Goal: Communication & Community: Ask a question

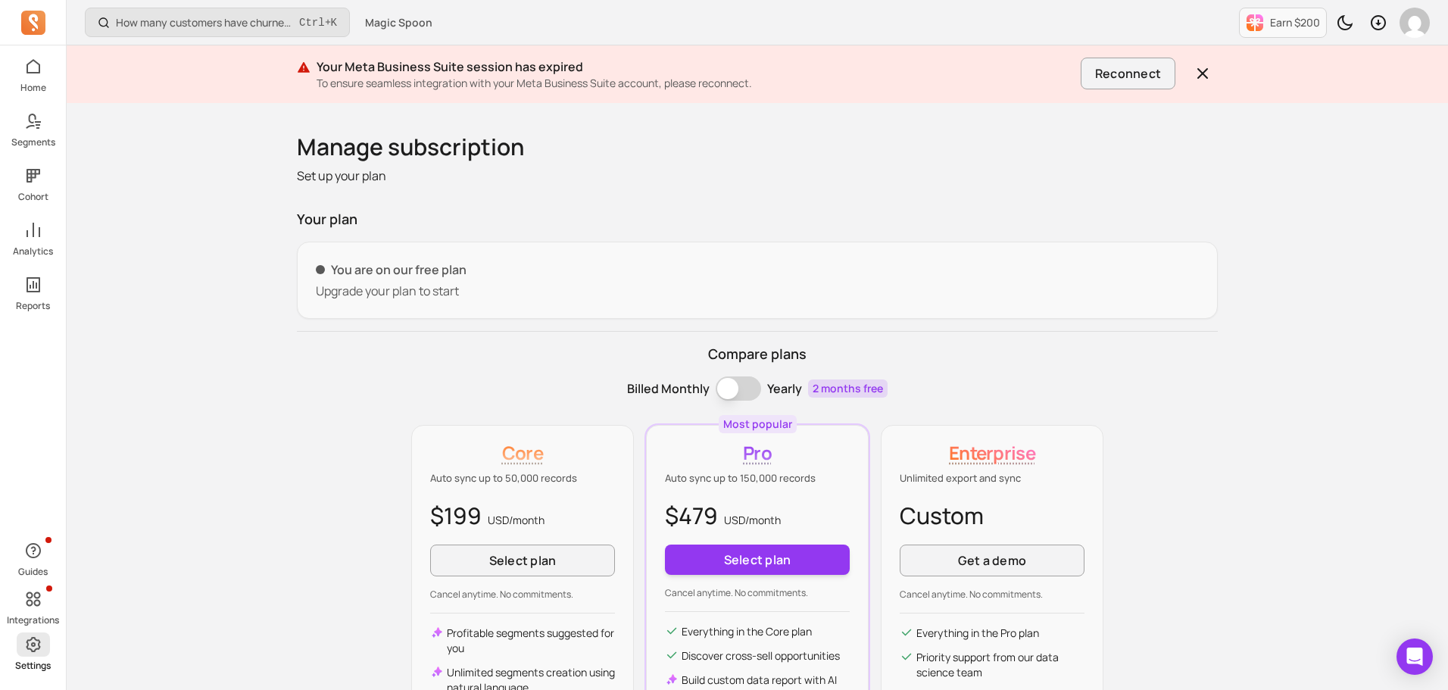
click at [20, 650] on span at bounding box center [33, 644] width 33 height 24
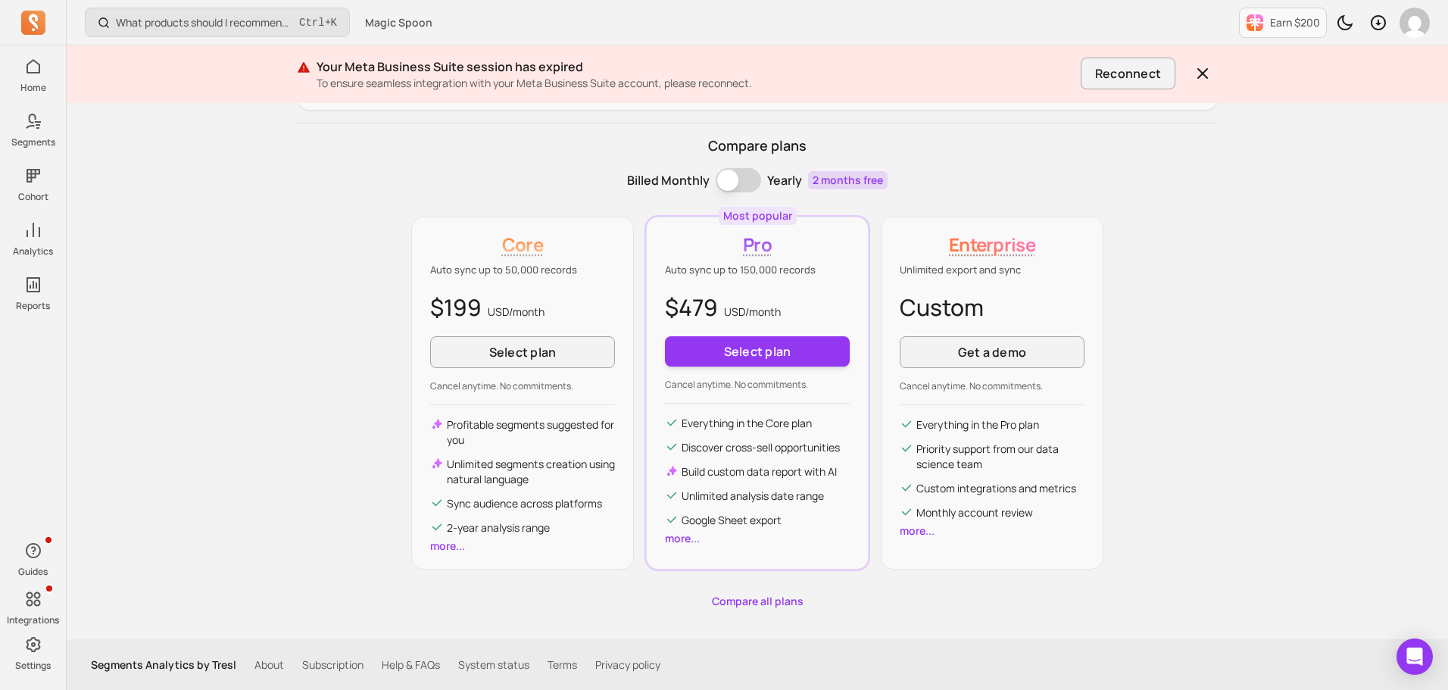
scroll to position [209, 0]
click at [1421, 659] on icon "Open Intercom Messenger" at bounding box center [1414, 657] width 17 height 20
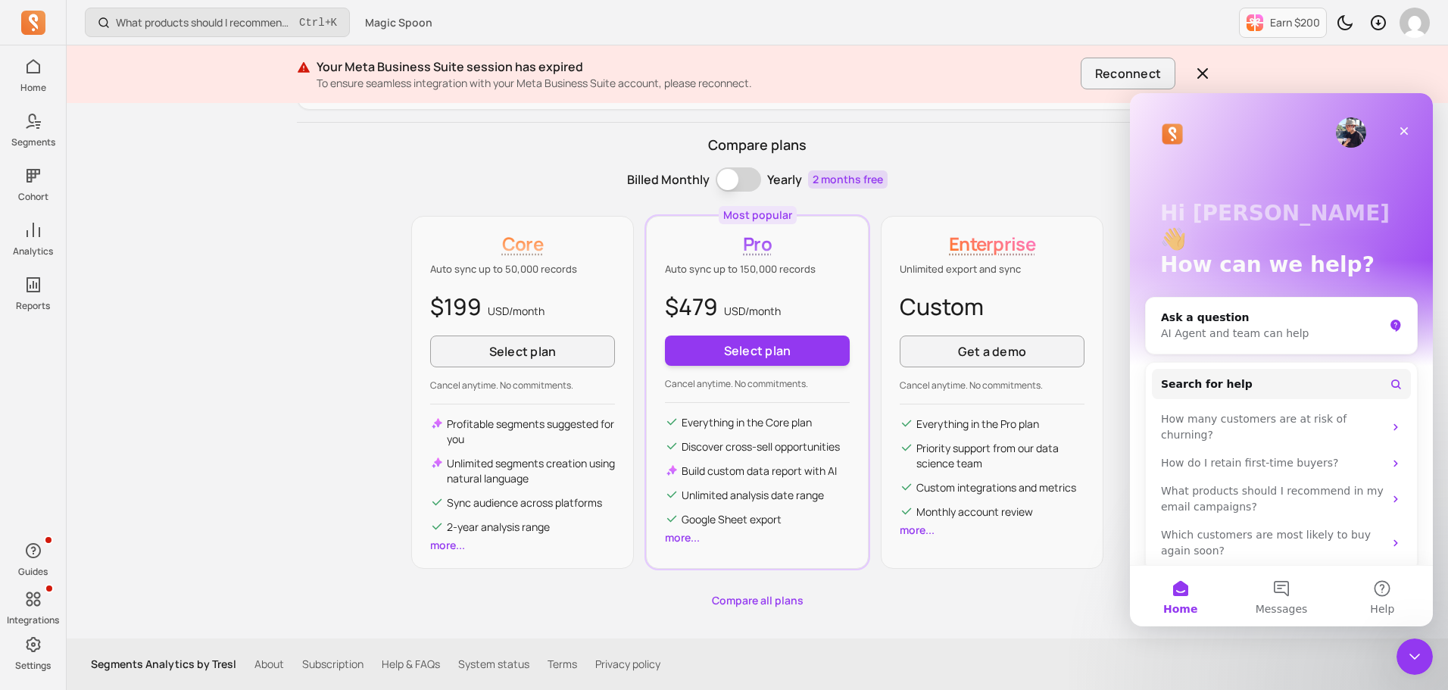
scroll to position [0, 0]
click at [1284, 598] on button "Messages" at bounding box center [1281, 596] width 101 height 61
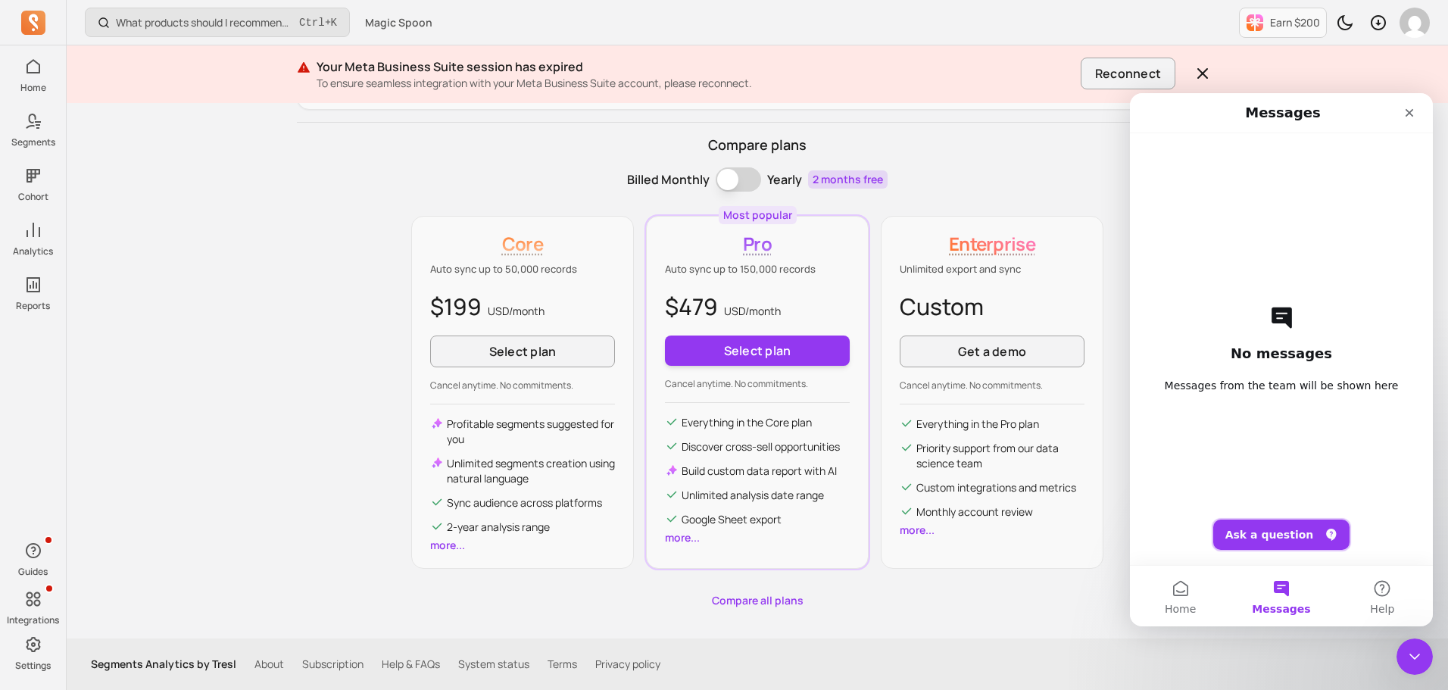
click at [1263, 545] on button "Ask a question" at bounding box center [1281, 535] width 137 height 30
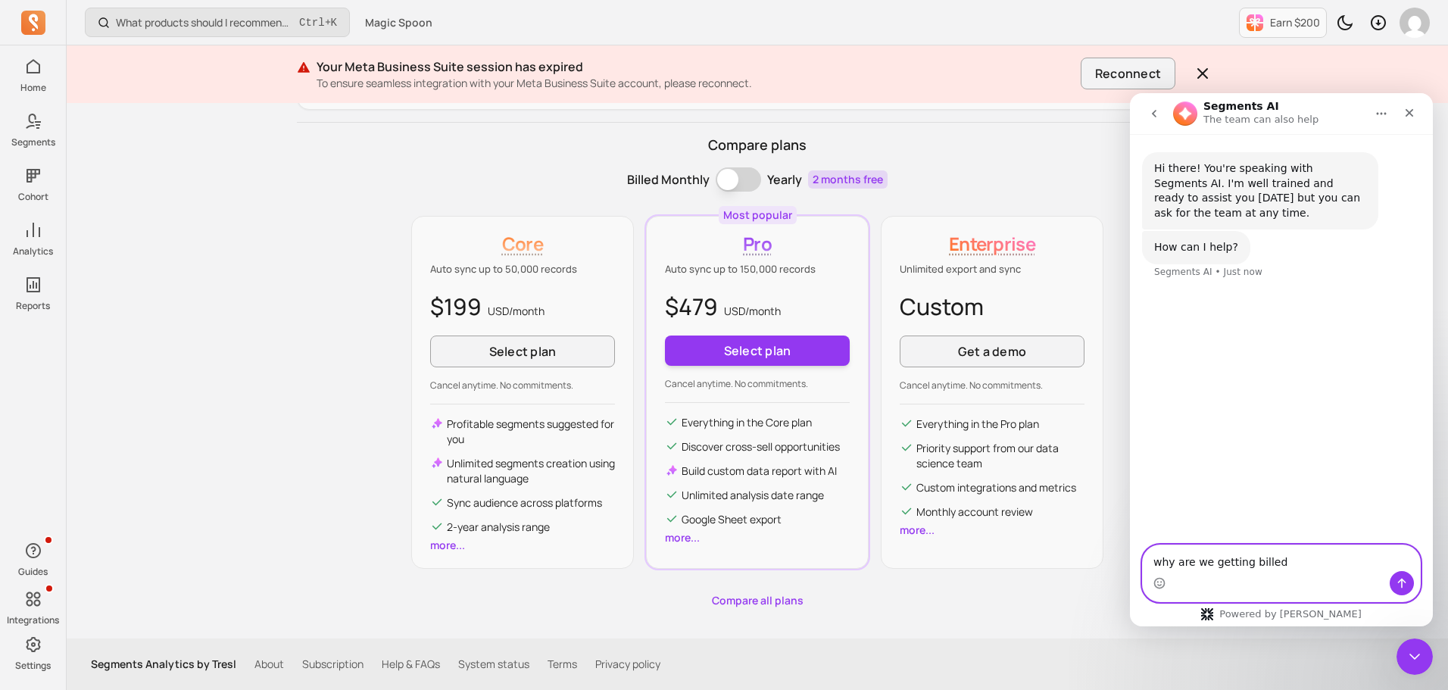
paste textarea "$1,549.00"
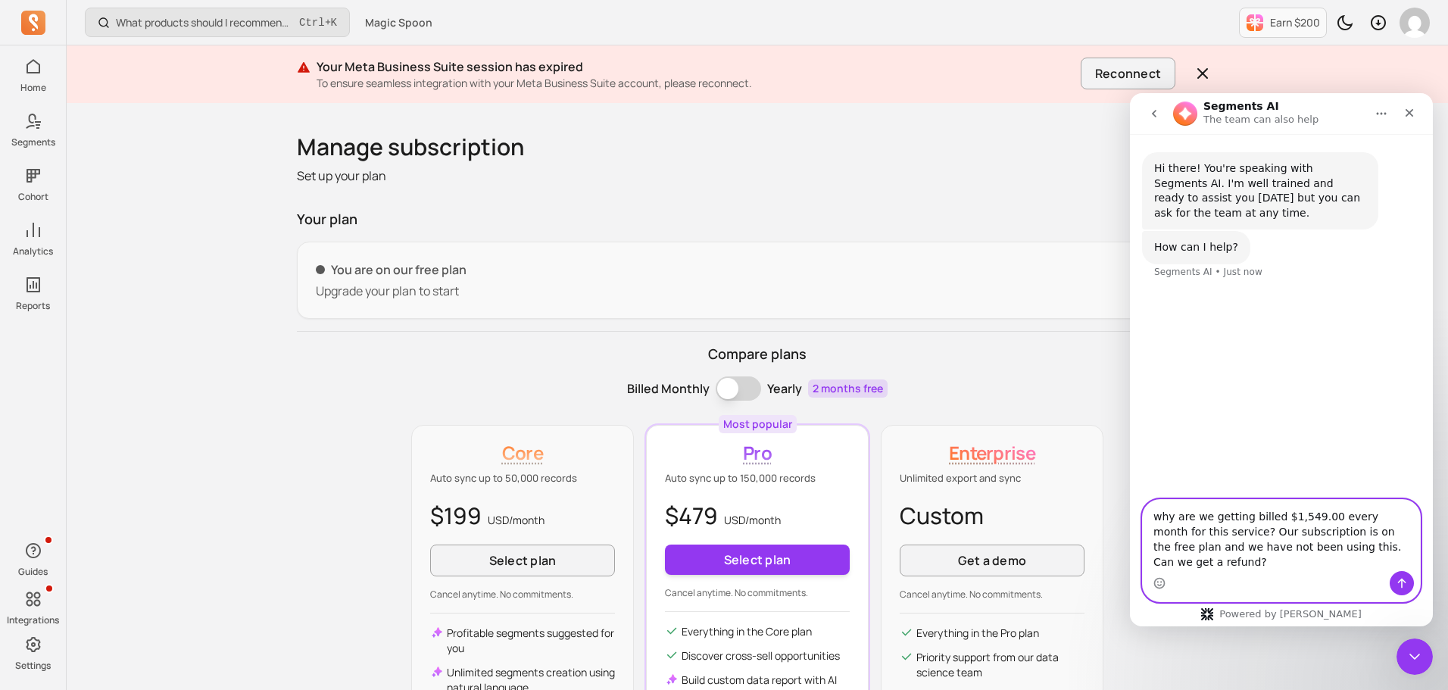
type textarea "why are we getting billed $1,549.00 every month for this service? Our subscript…"
click at [1397, 585] on icon "Send a message…" at bounding box center [1402, 583] width 12 height 12
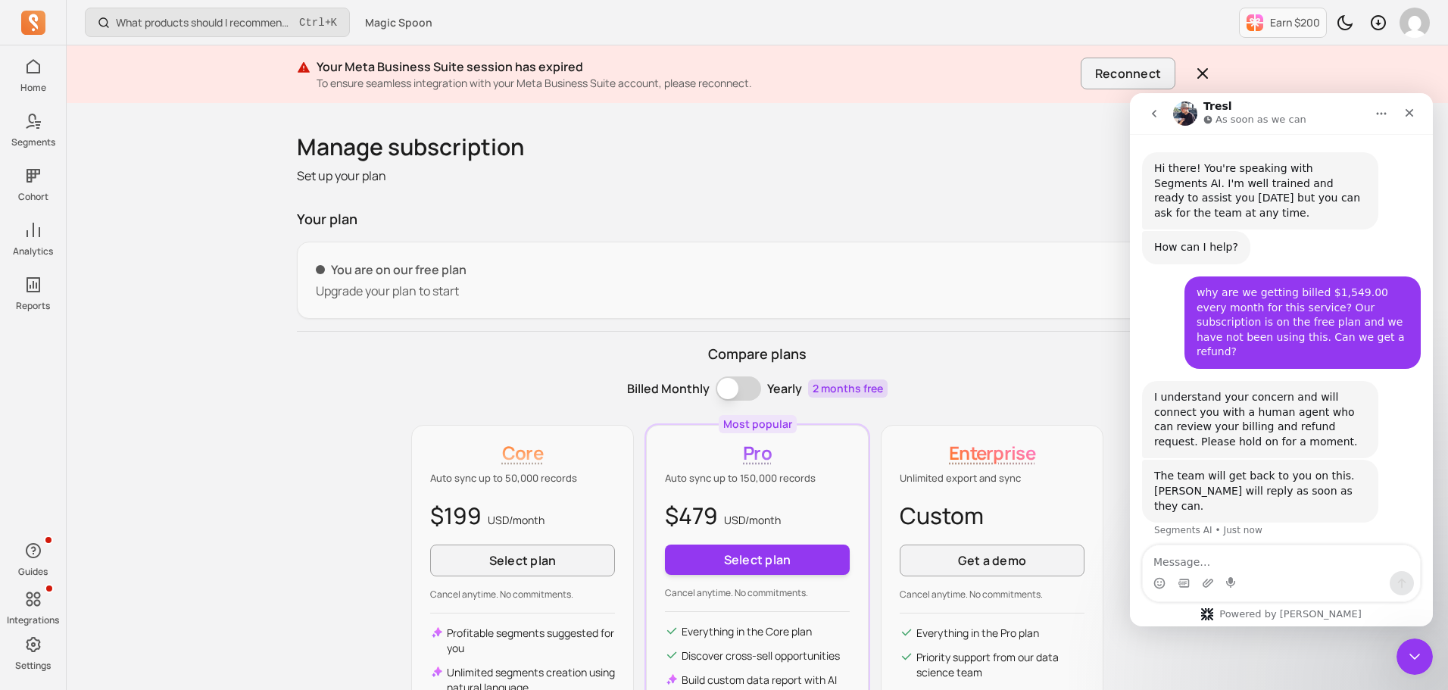
scroll to position [7, 0]
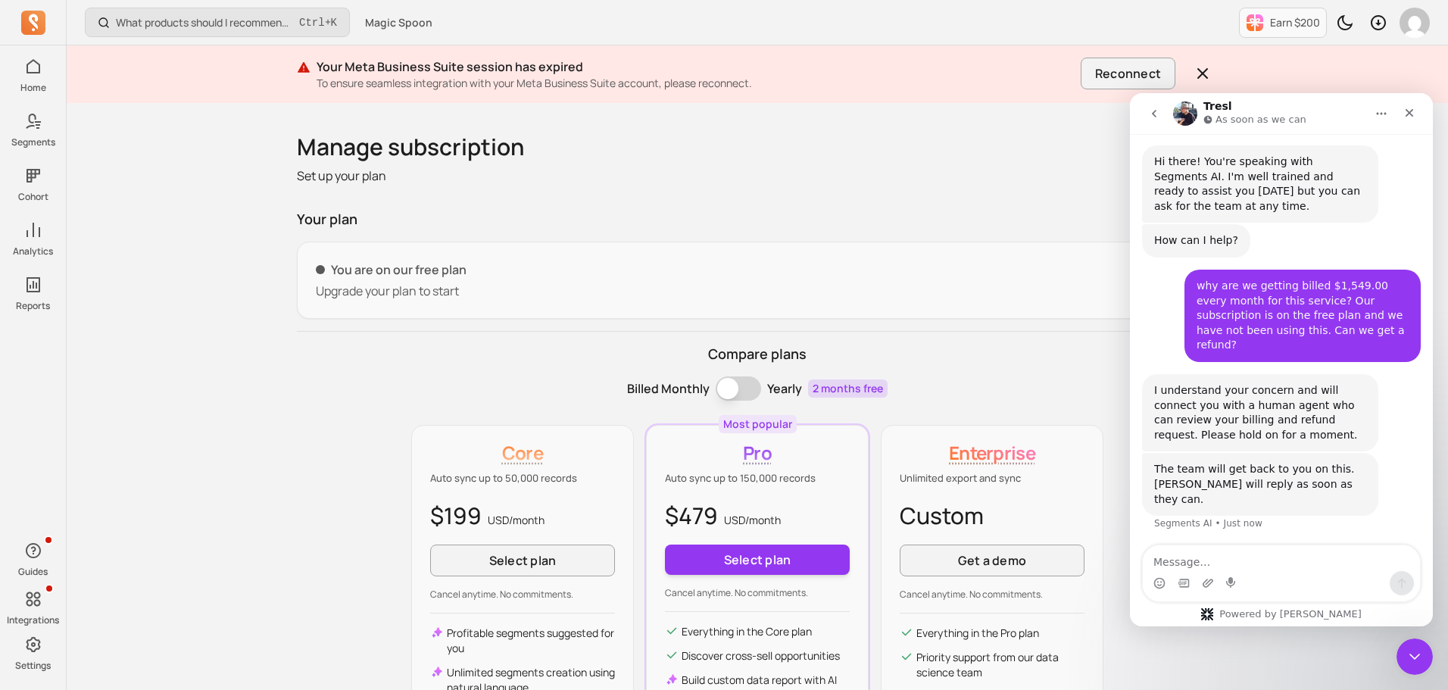
click at [1219, 566] on textarea "Message…" at bounding box center [1281, 558] width 277 height 26
click at [1204, 583] on icon "Upload attachment" at bounding box center [1208, 583] width 11 height 8
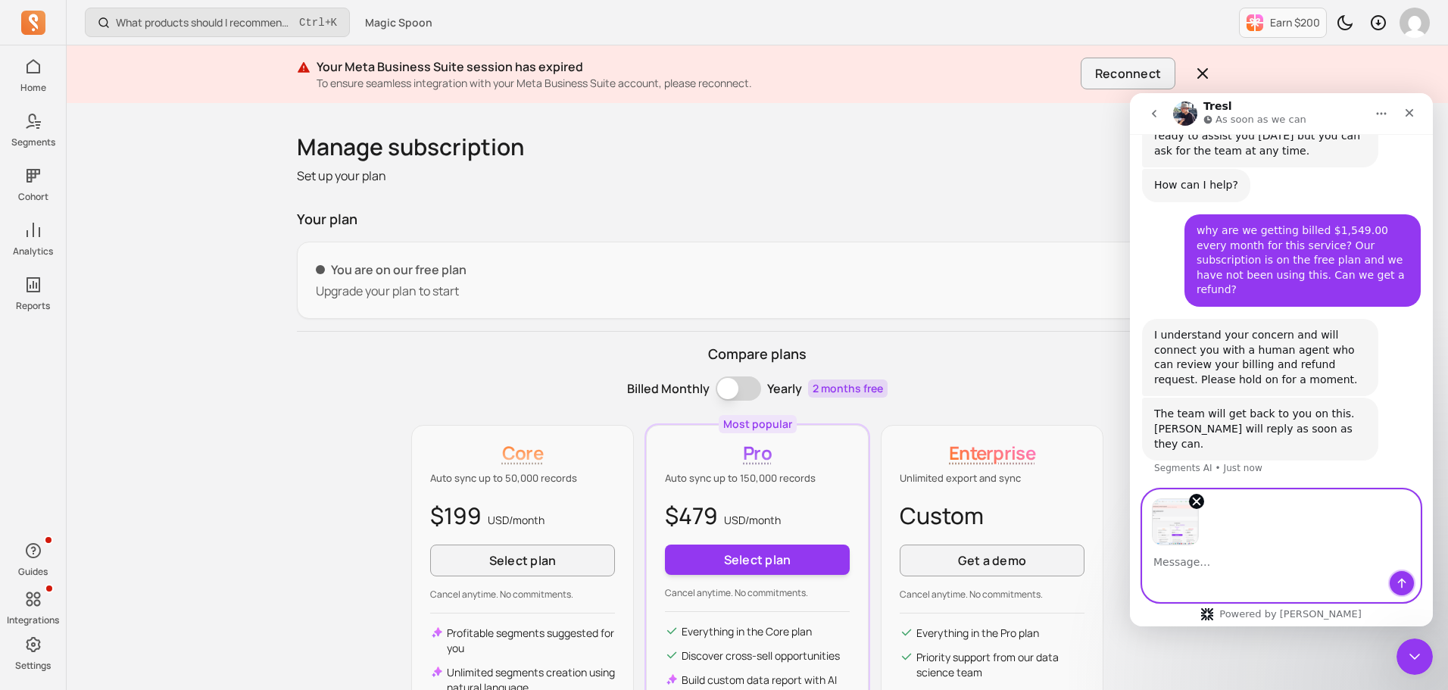
click at [1401, 576] on button "Send a message…" at bounding box center [1402, 583] width 24 height 24
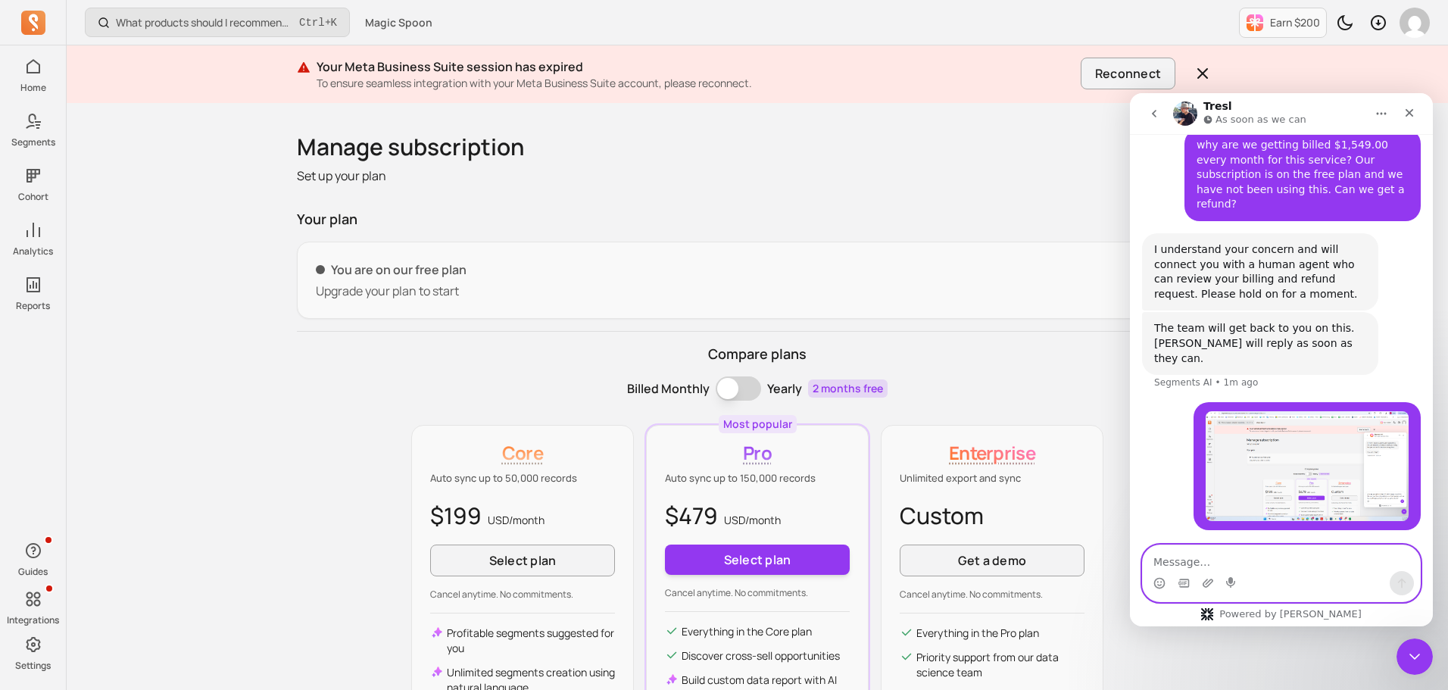
paste textarea "Bill # Store name Charge category Line Amount Currency Start of billing cycle E…"
type textarea "Bill # Store name Charge category Line Amount Currency Start of billing cycle E…"
paste textarea "Bill # 360551528 376565826 410606059 398007581 388546692"
type textarea "Bill # 360551528 376565826 410606059 398007581 388546692"
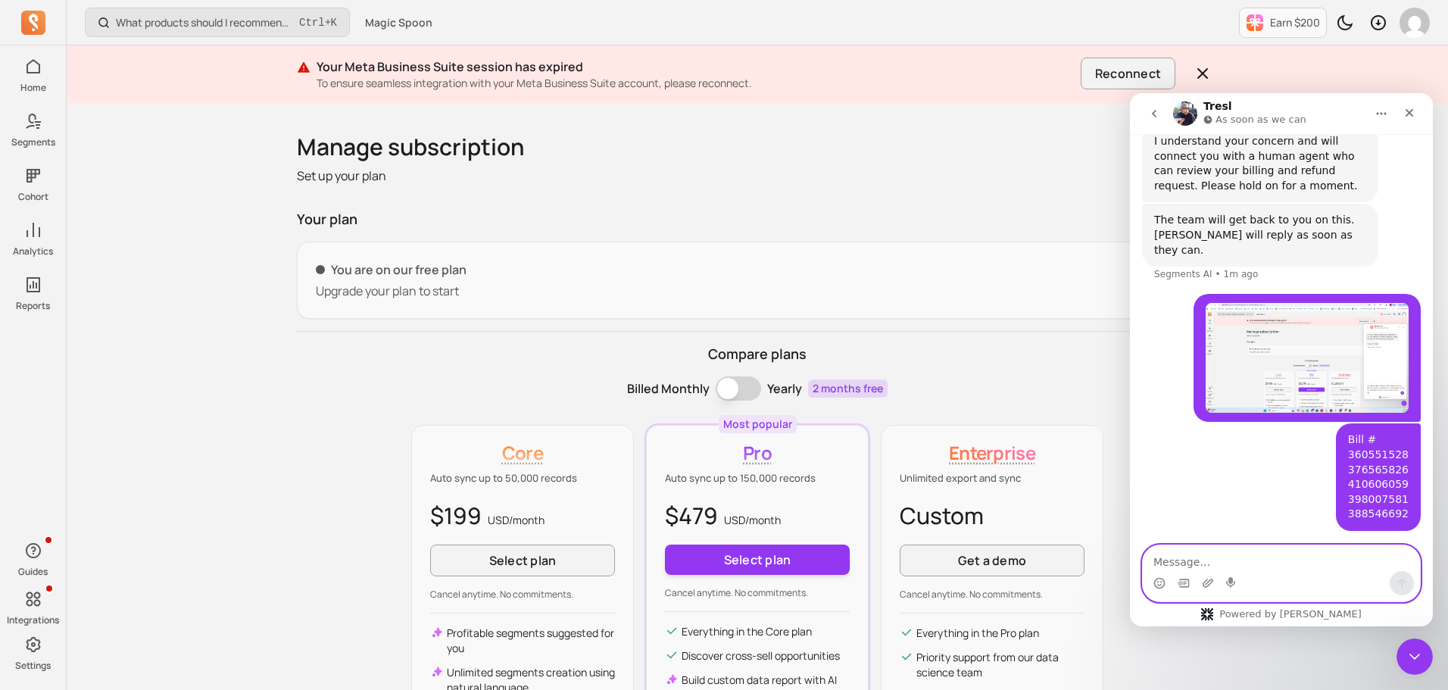
scroll to position [314, 0]
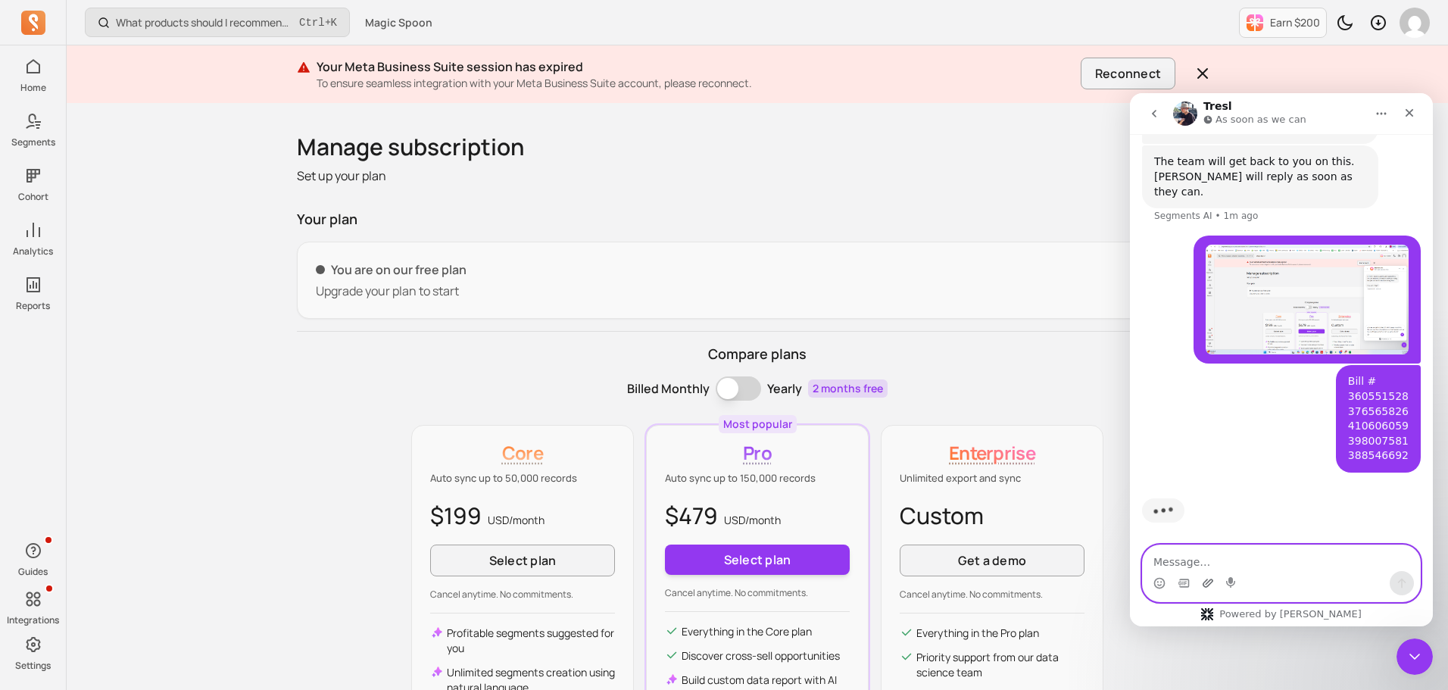
click at [1203, 579] on icon "Upload attachment" at bounding box center [1208, 583] width 12 height 12
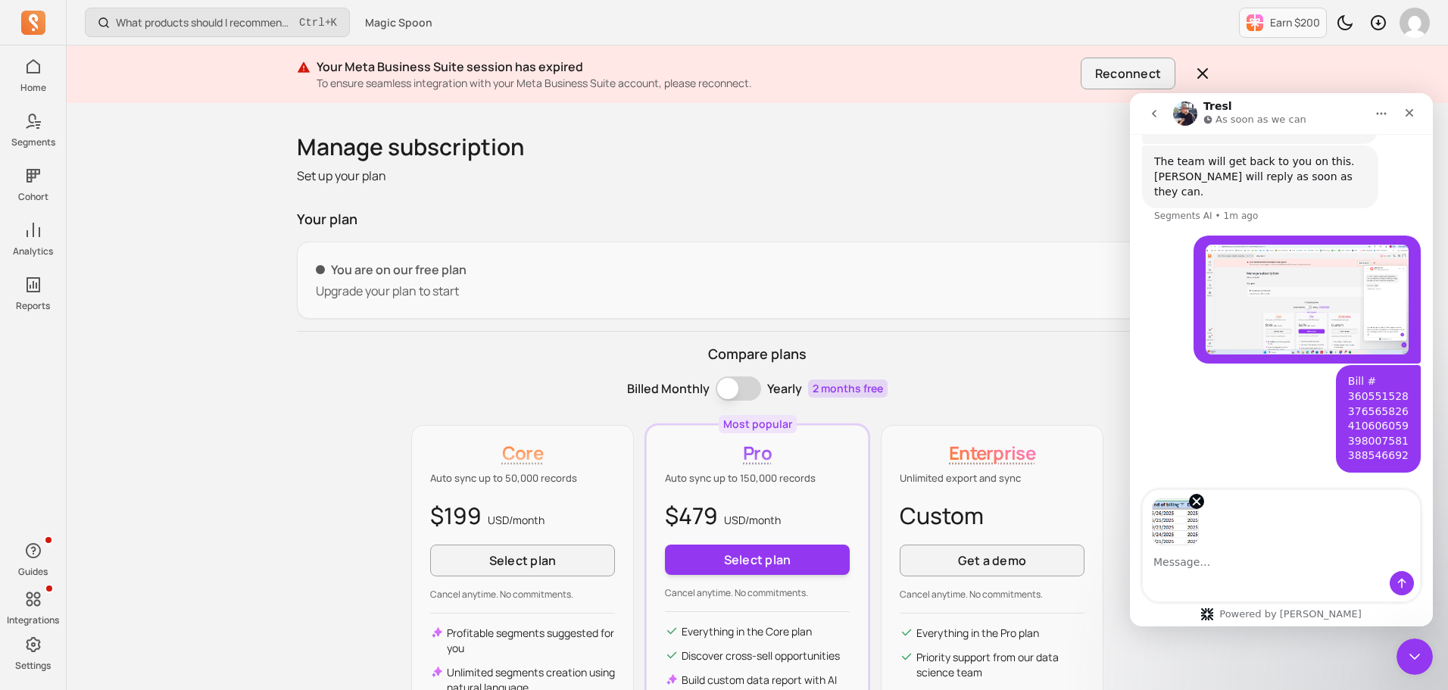
scroll to position [370, 0]
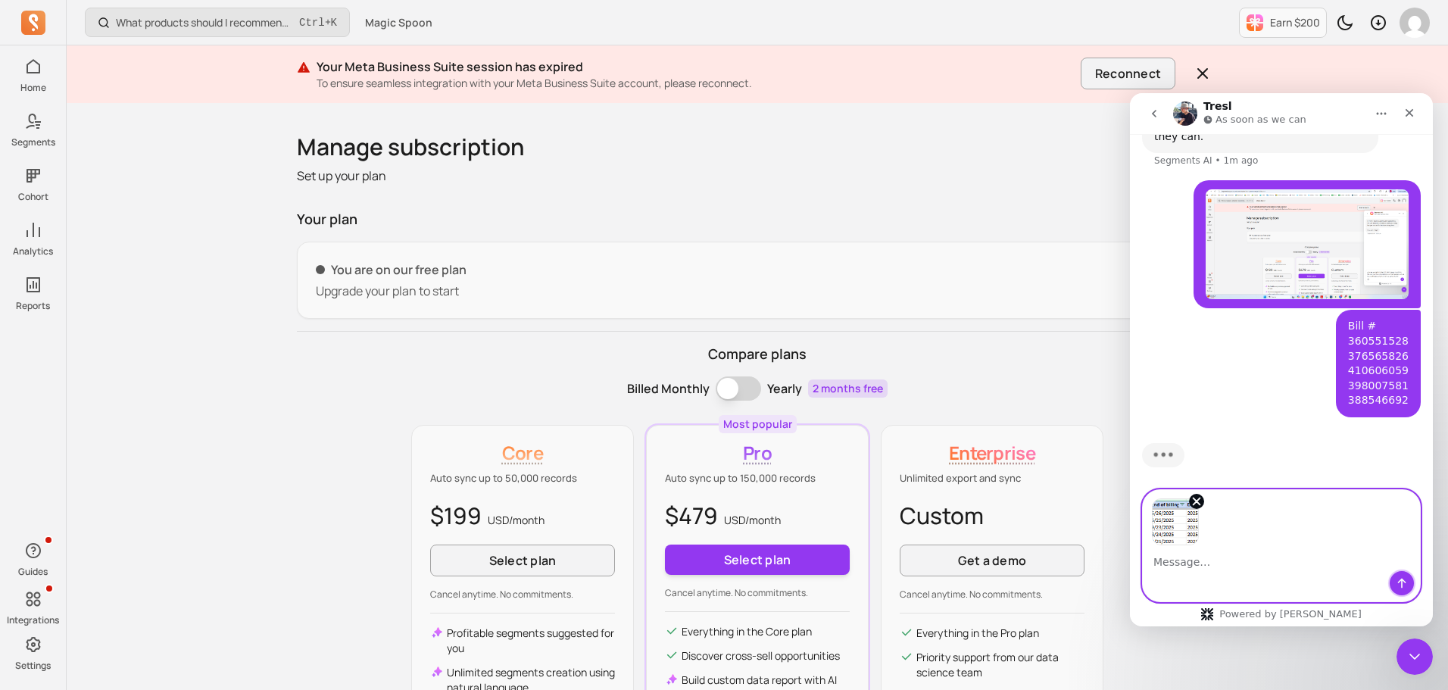
click at [1397, 582] on icon "Send a message…" at bounding box center [1402, 583] width 12 height 12
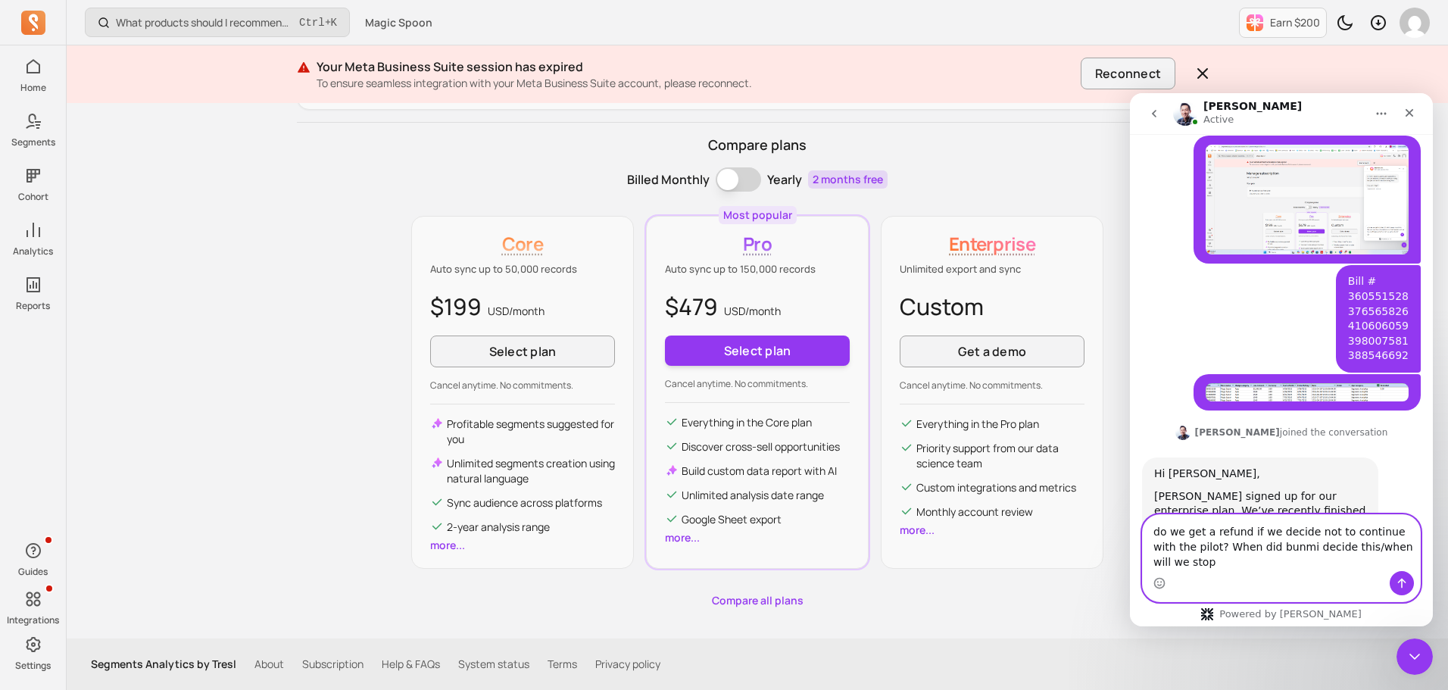
scroll to position [414, 0]
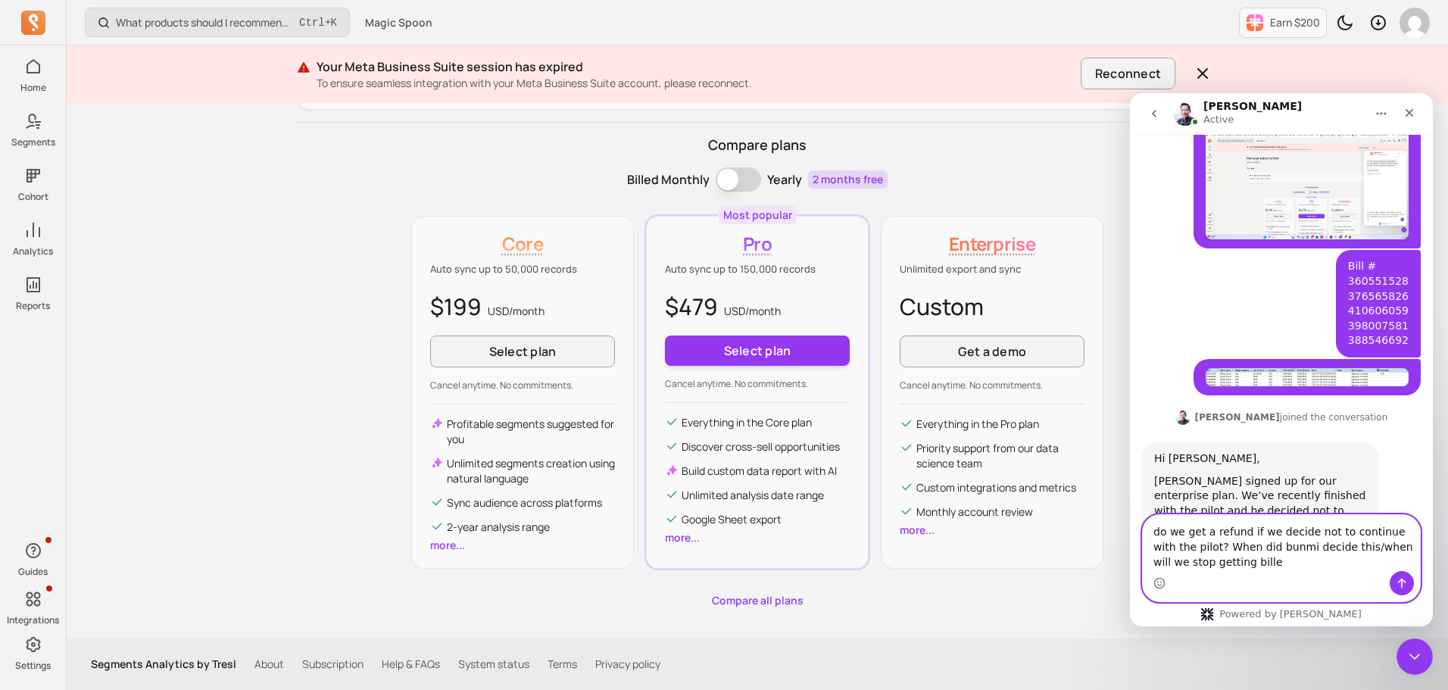
type textarea "do we get a refund if we decide not to continue with the pilot? When did bunmi …"
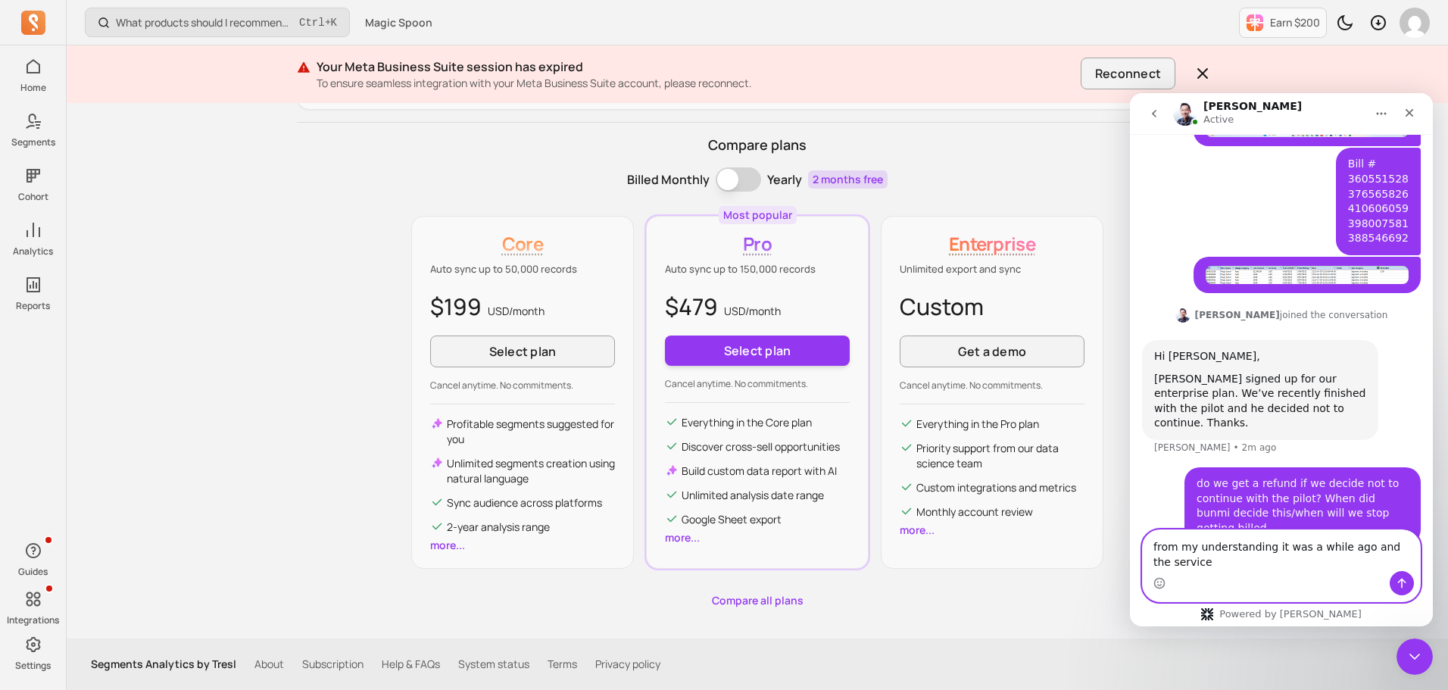
scroll to position [532, 0]
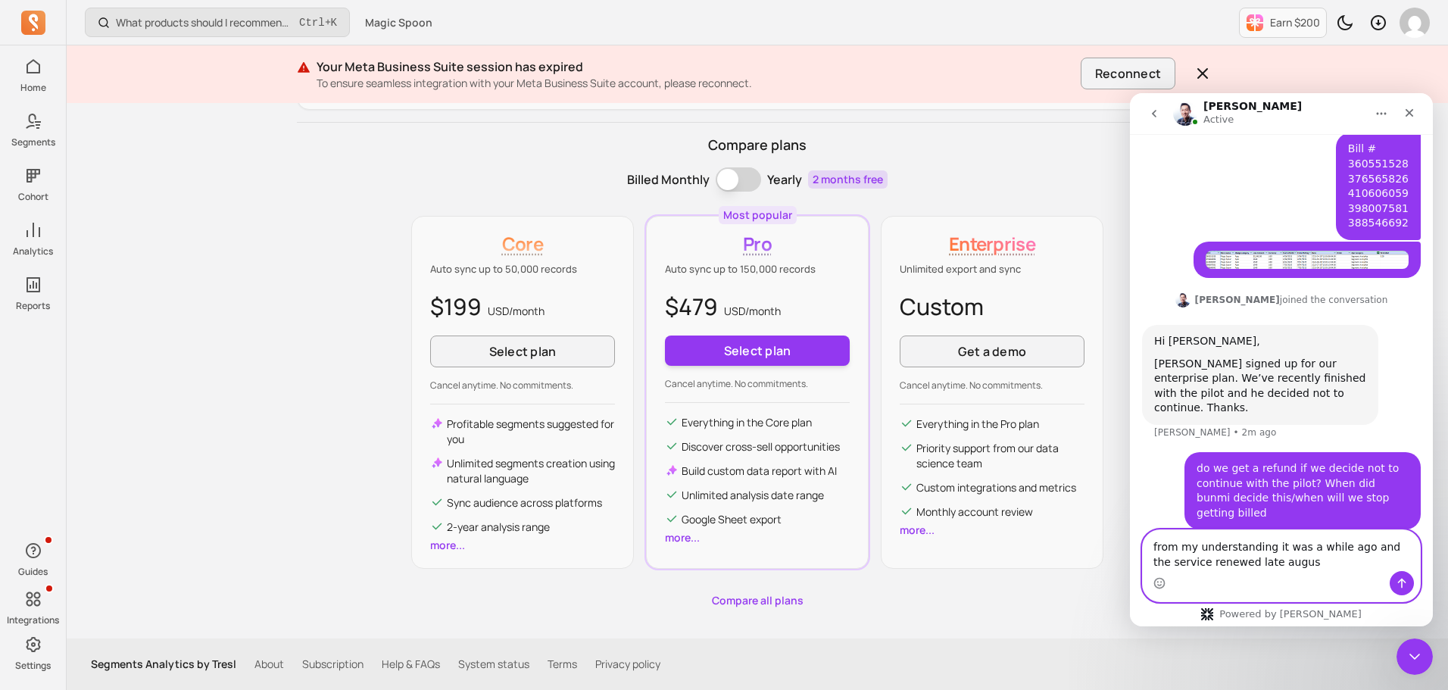
type textarea "from my understanding it was a while ago and the service renewed late august"
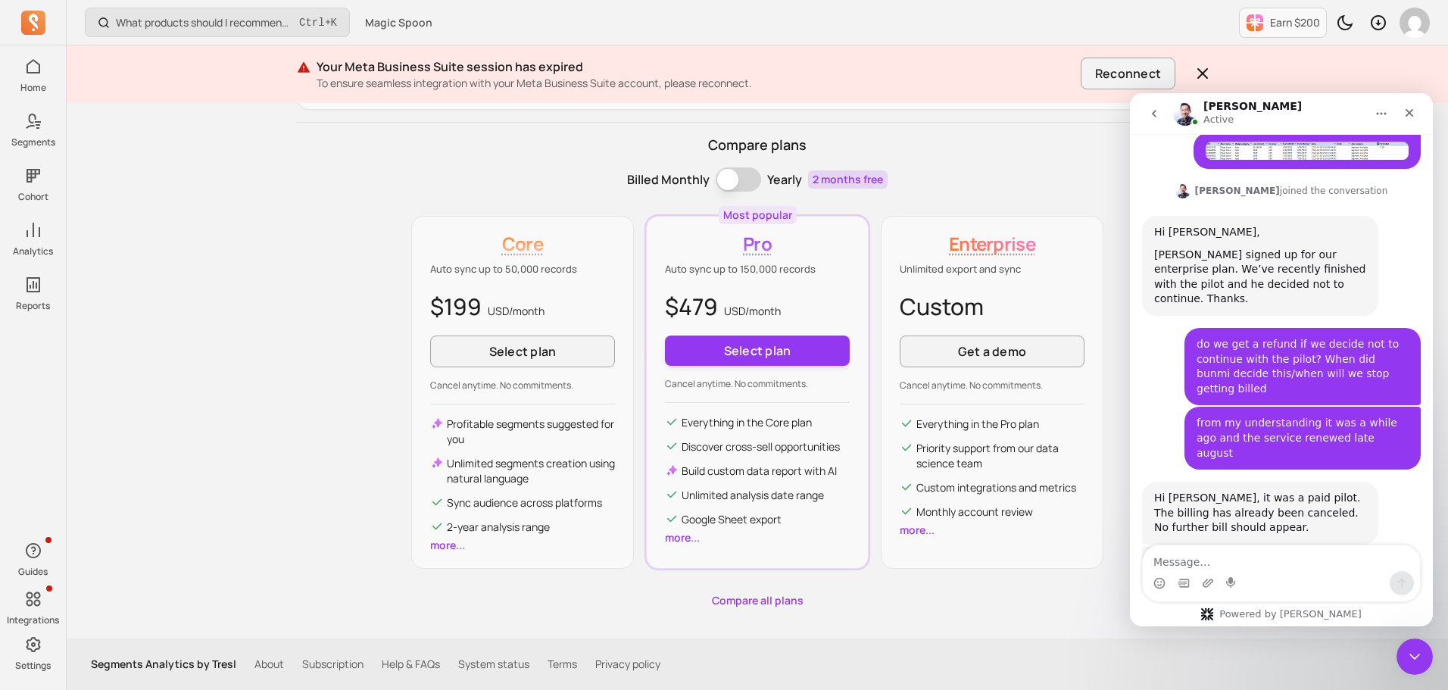
scroll to position [647, 0]
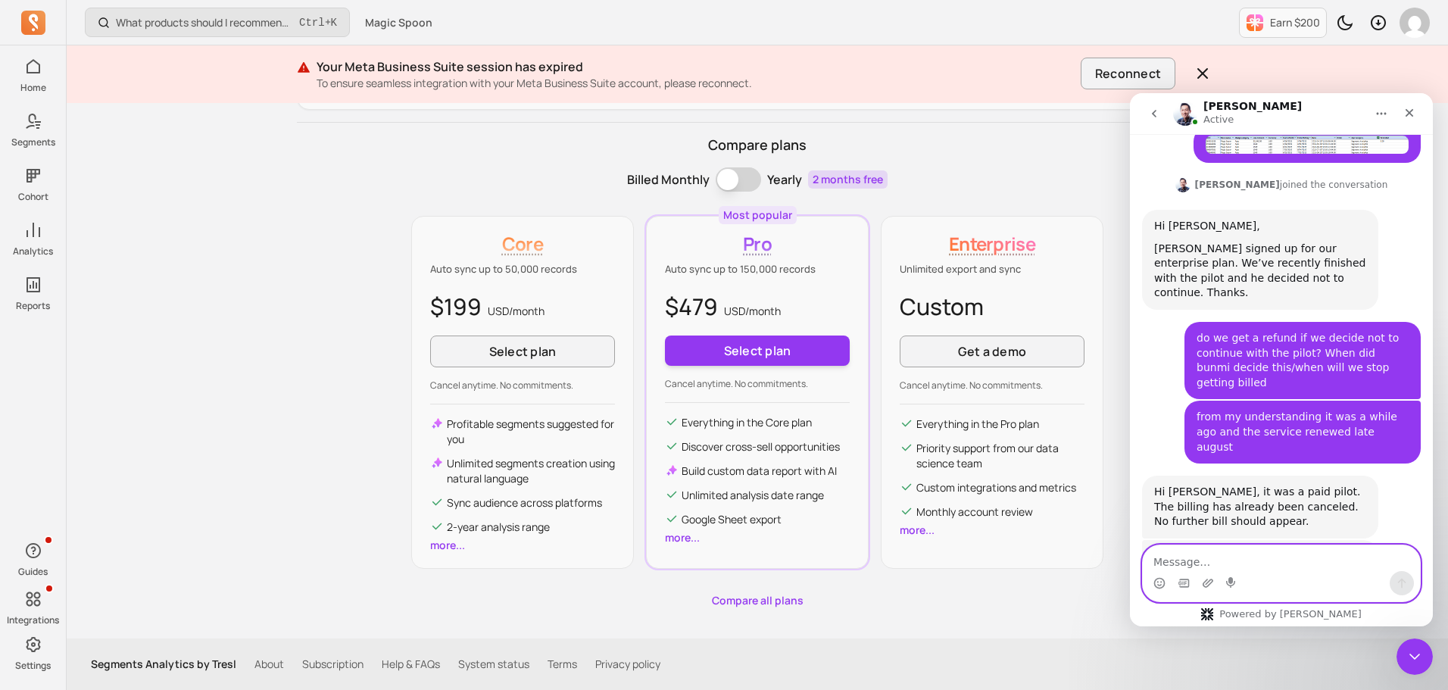
click at [1284, 559] on textarea "Message…" at bounding box center [1281, 558] width 277 height 26
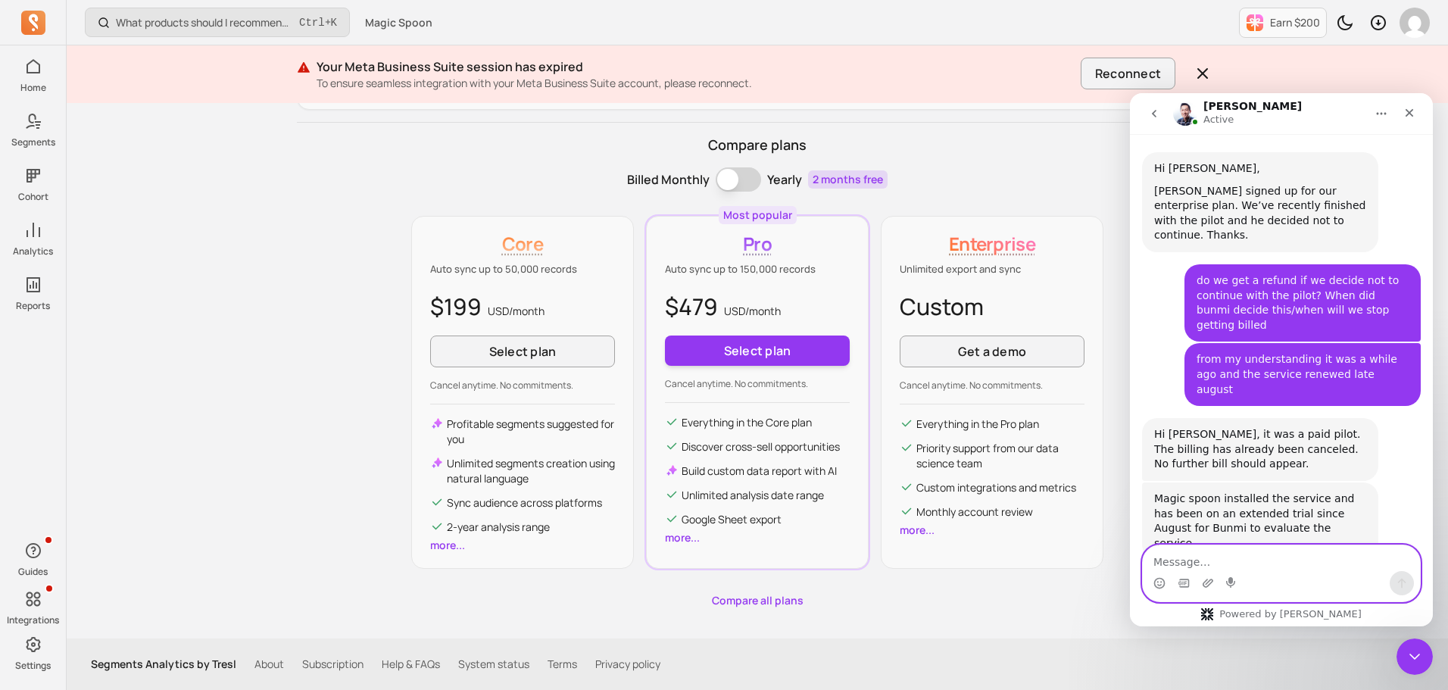
scroll to position [705, 0]
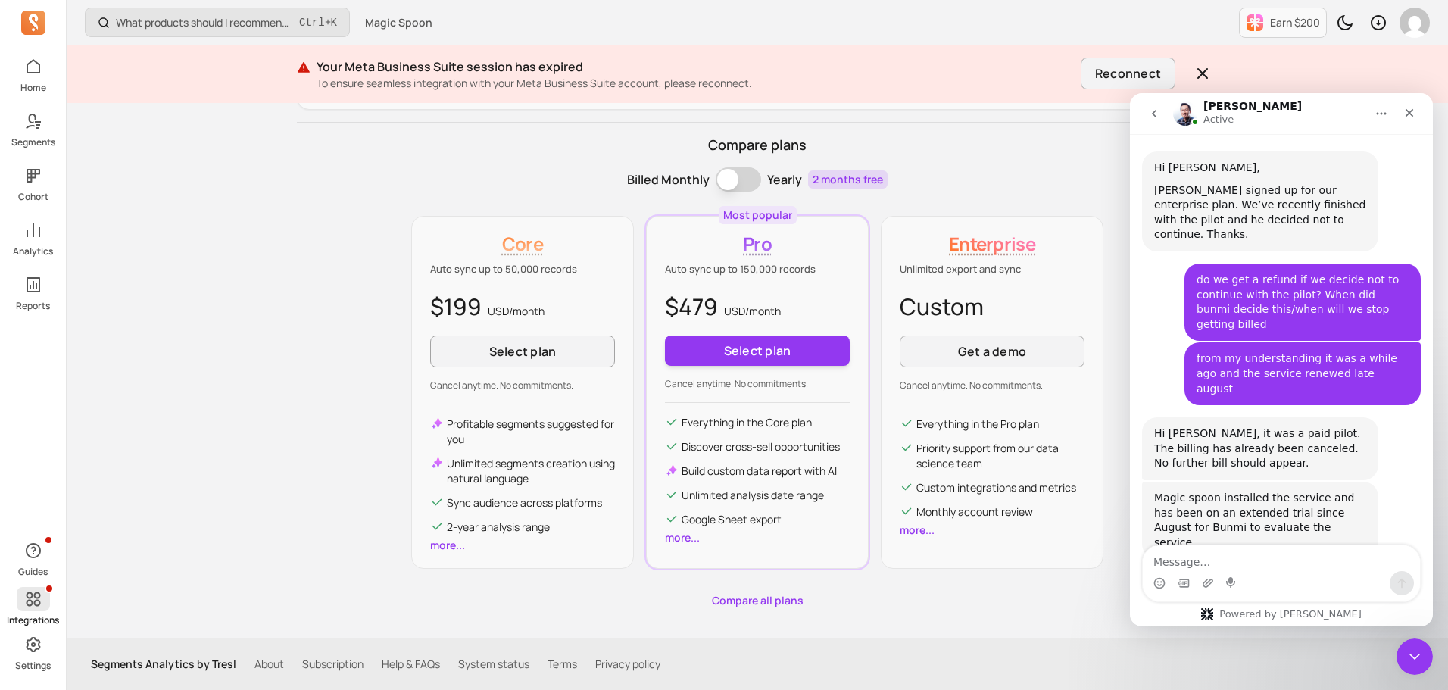
click at [34, 601] on icon at bounding box center [33, 598] width 14 height 14
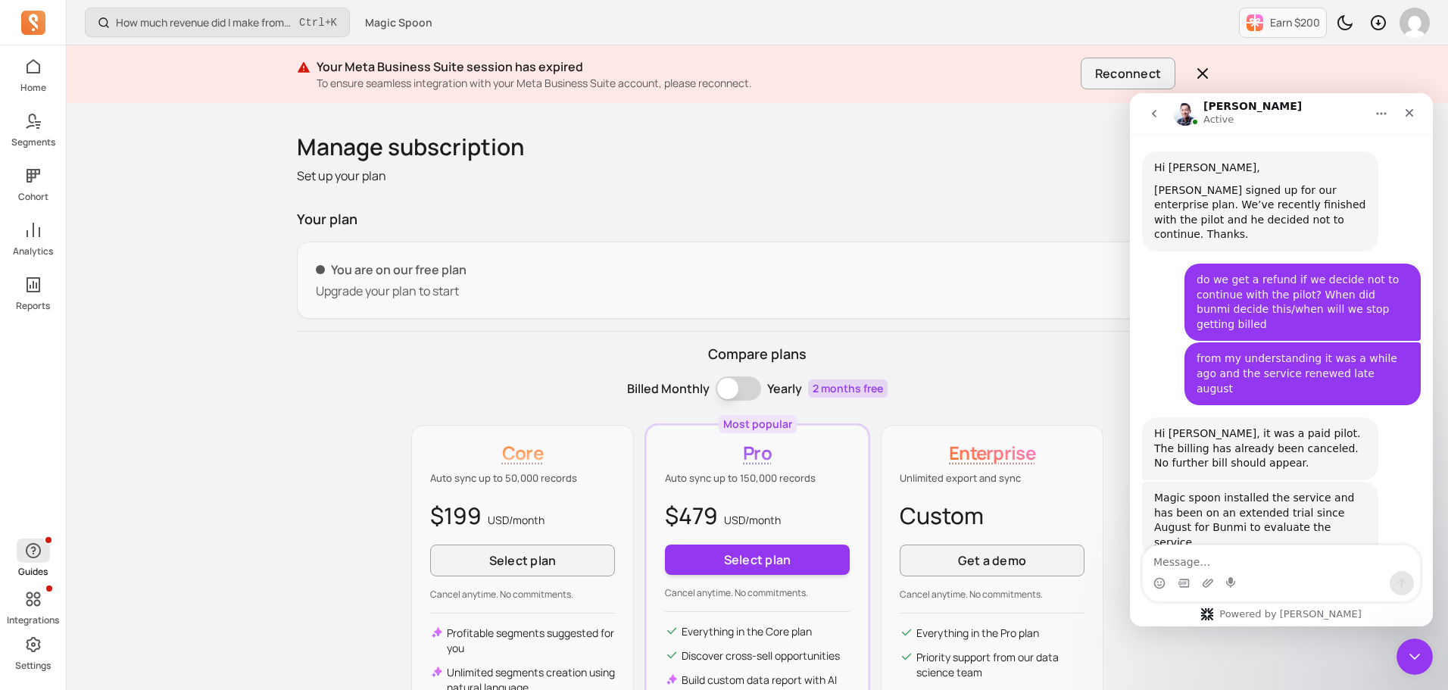
click at [32, 554] on icon "button" at bounding box center [33, 551] width 18 height 18
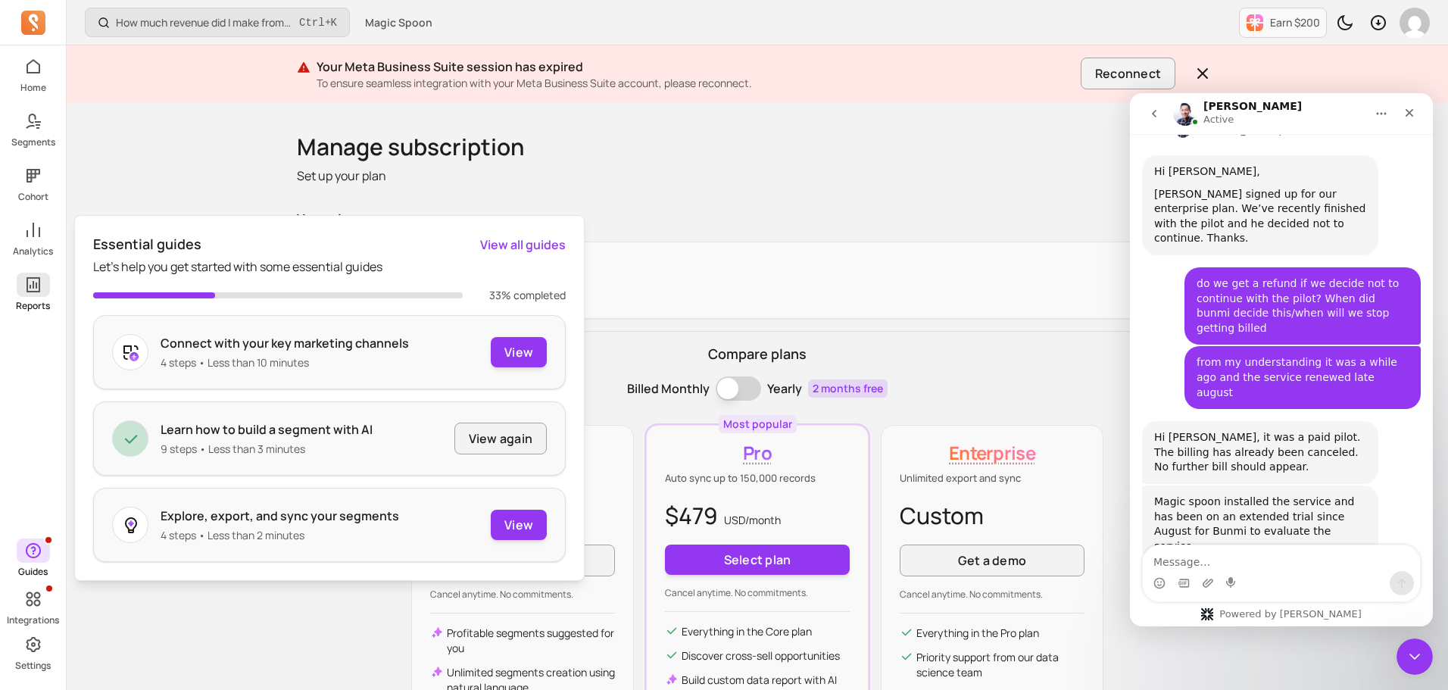
click at [26, 287] on icon at bounding box center [33, 285] width 18 height 18
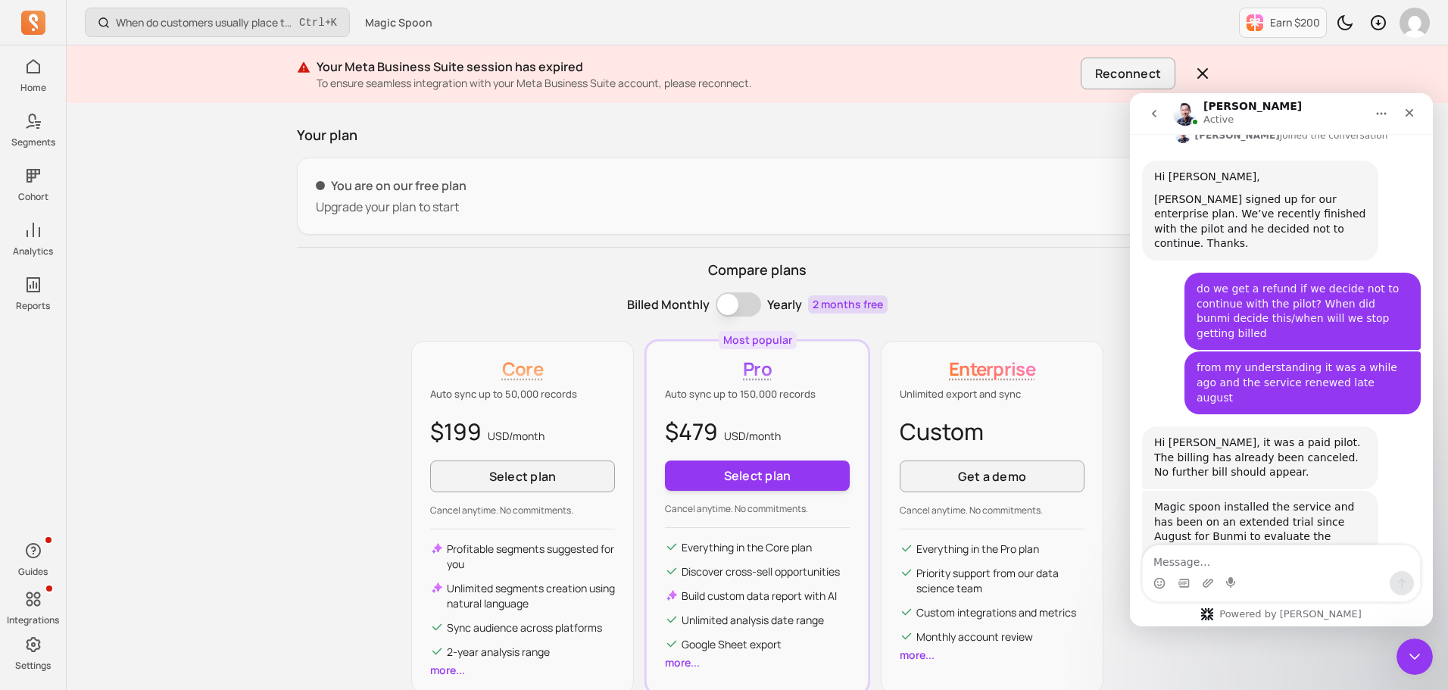
scroll to position [209, 0]
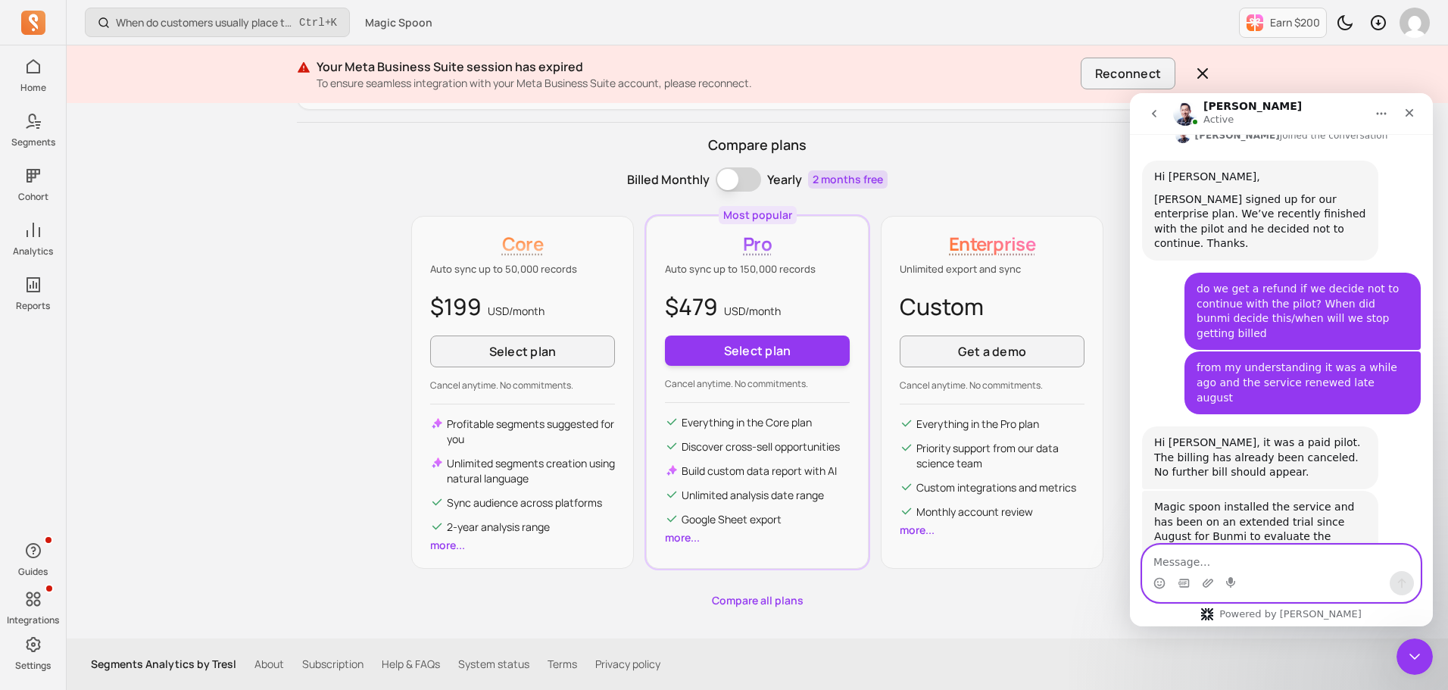
click at [1190, 562] on textarea "Message…" at bounding box center [1281, 558] width 277 height 26
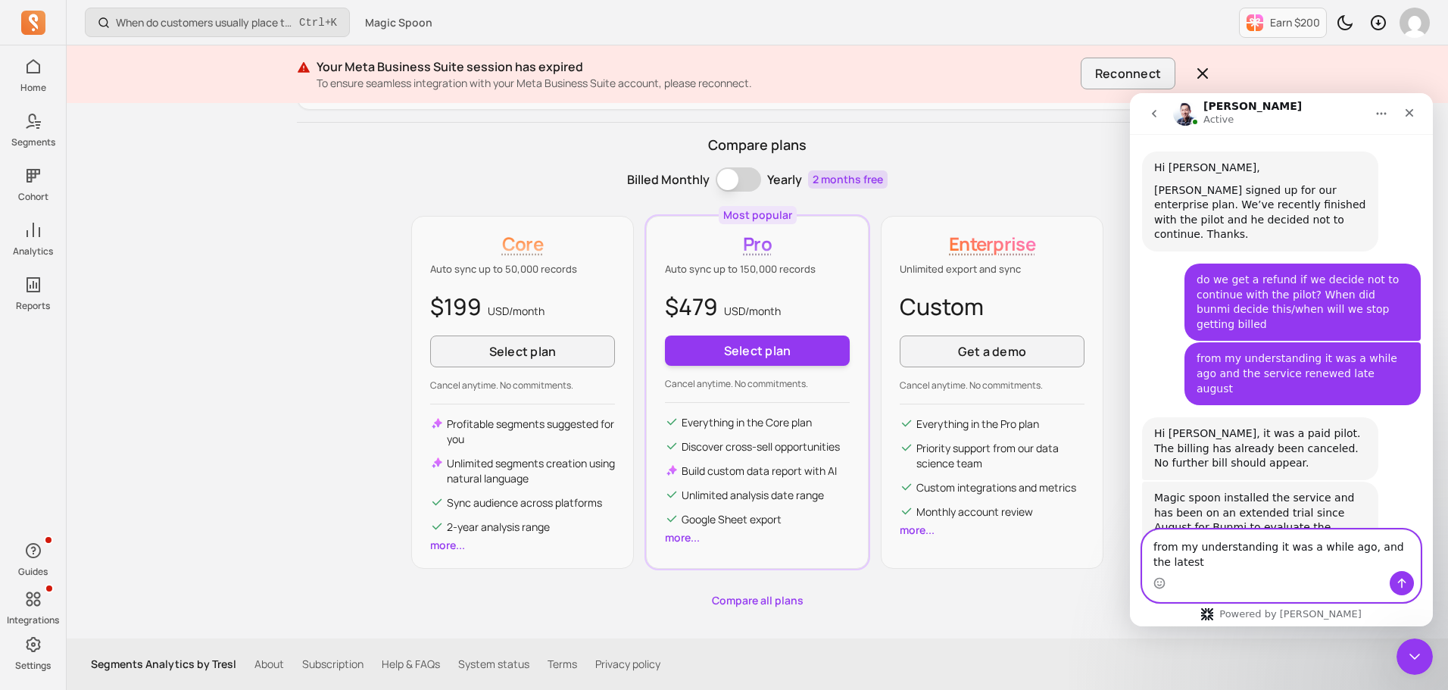
scroll to position [711, 0]
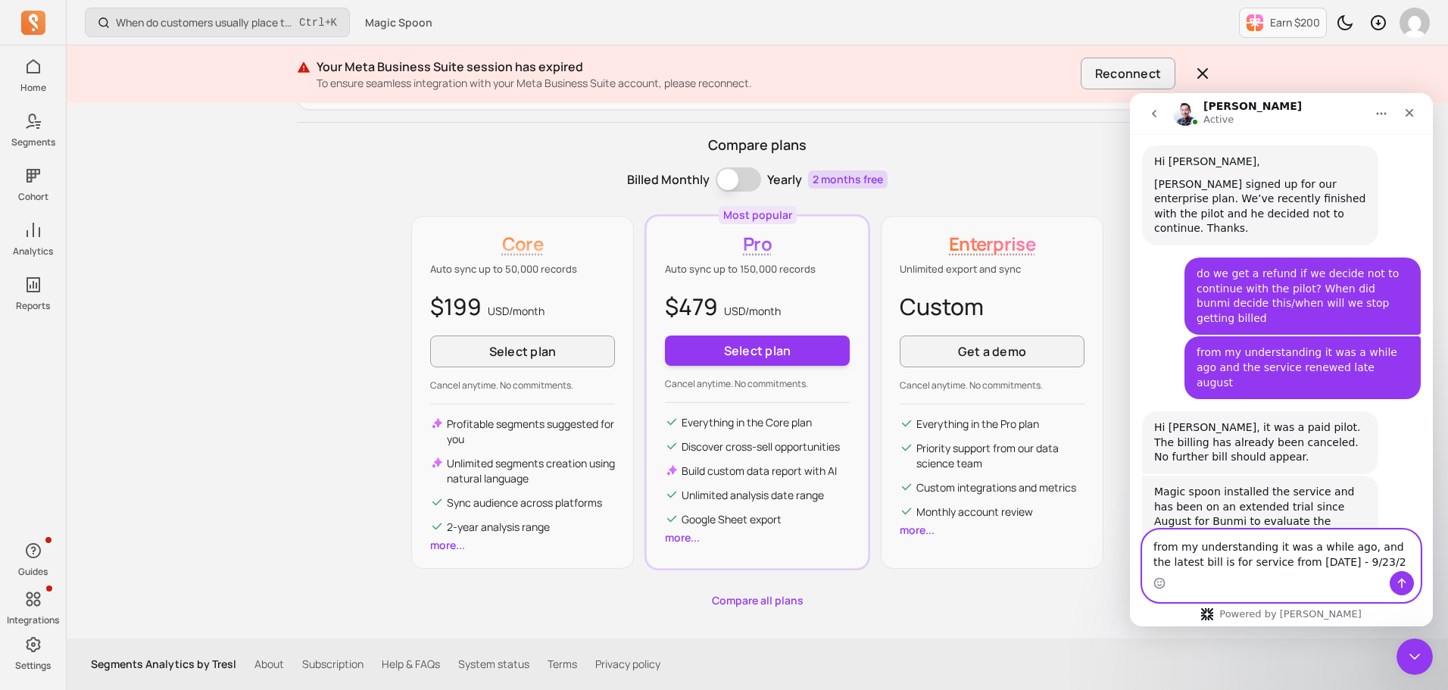
type textarea "from my understanding it was a while ago, and the latest bill is for service fr…"
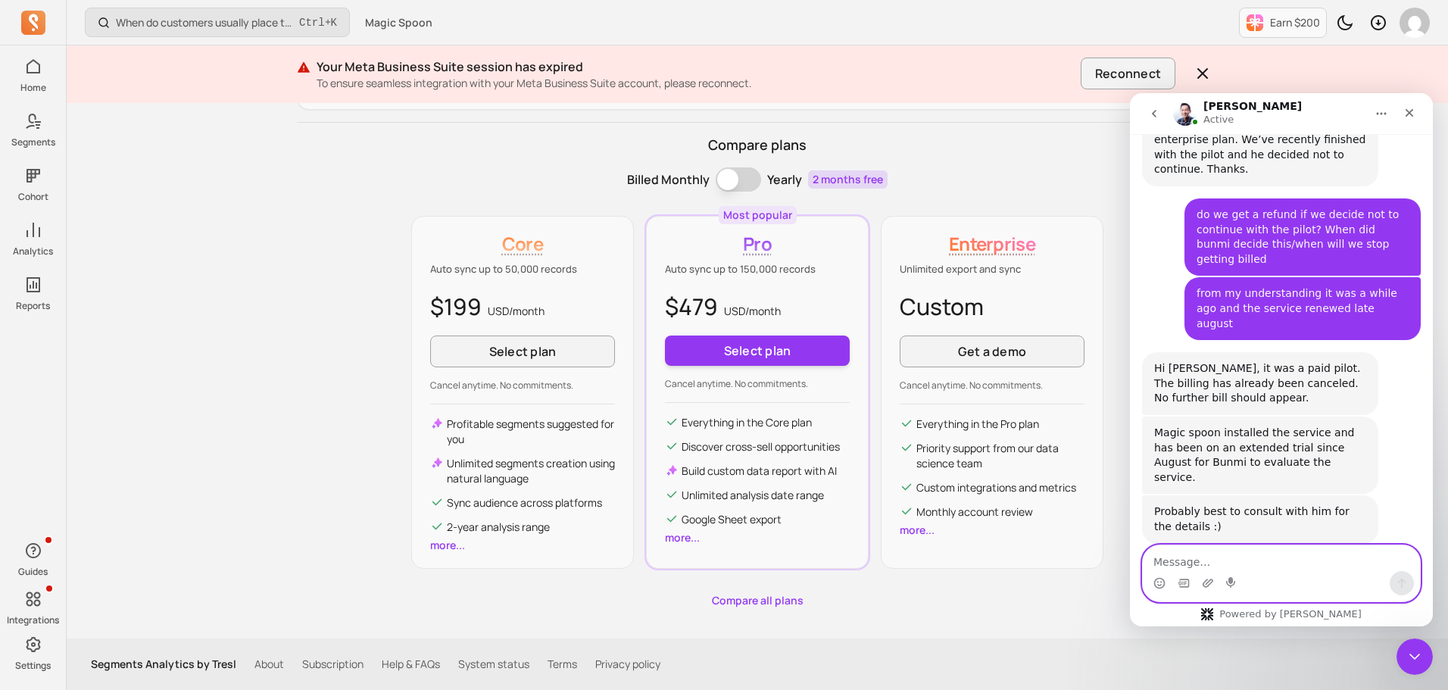
scroll to position [771, 0]
type textarea "t"
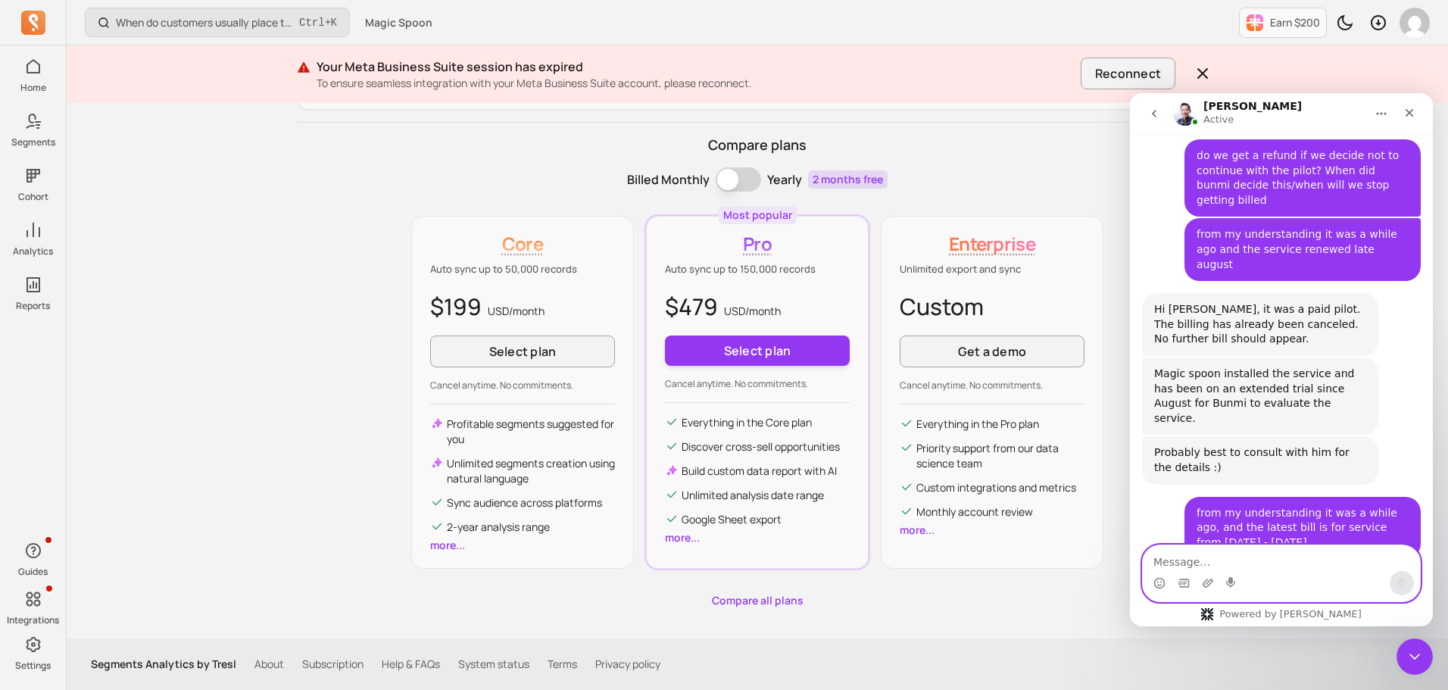
scroll to position [875, 0]
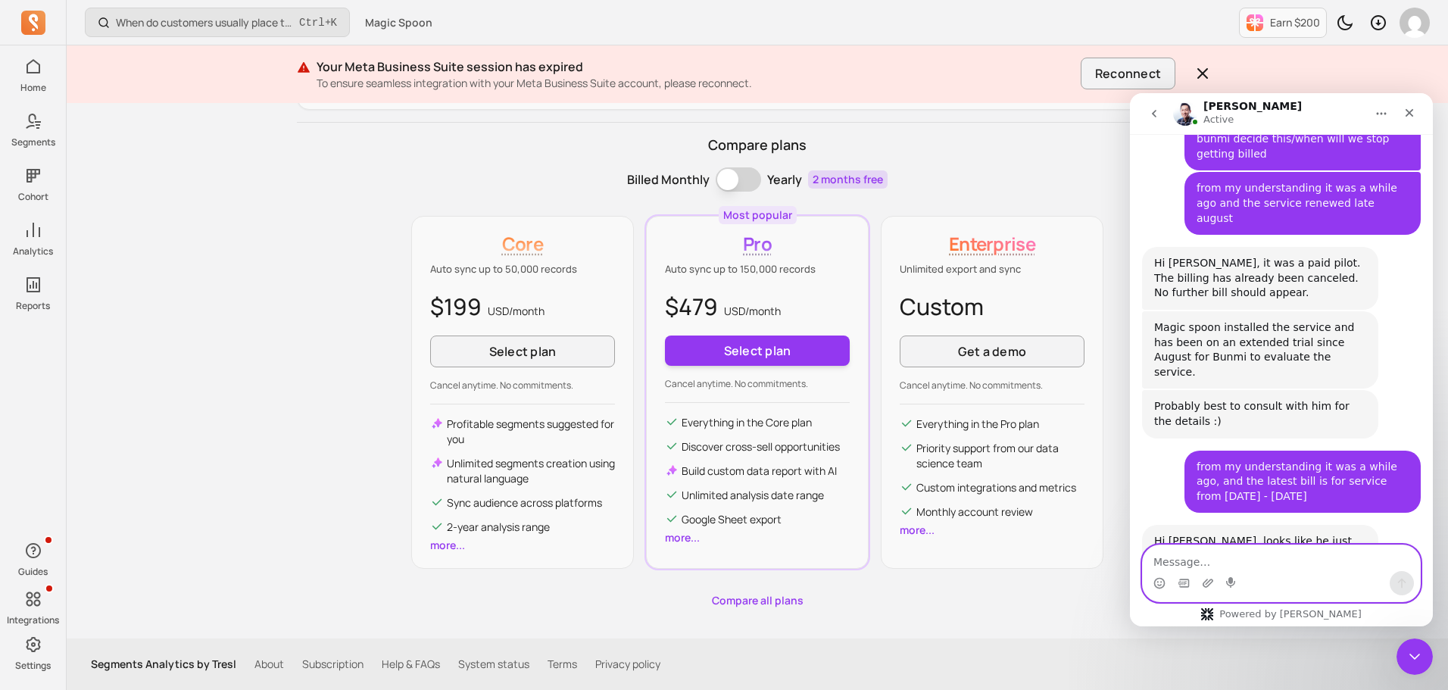
click at [1268, 570] on textarea "Message…" at bounding box center [1281, 558] width 277 height 26
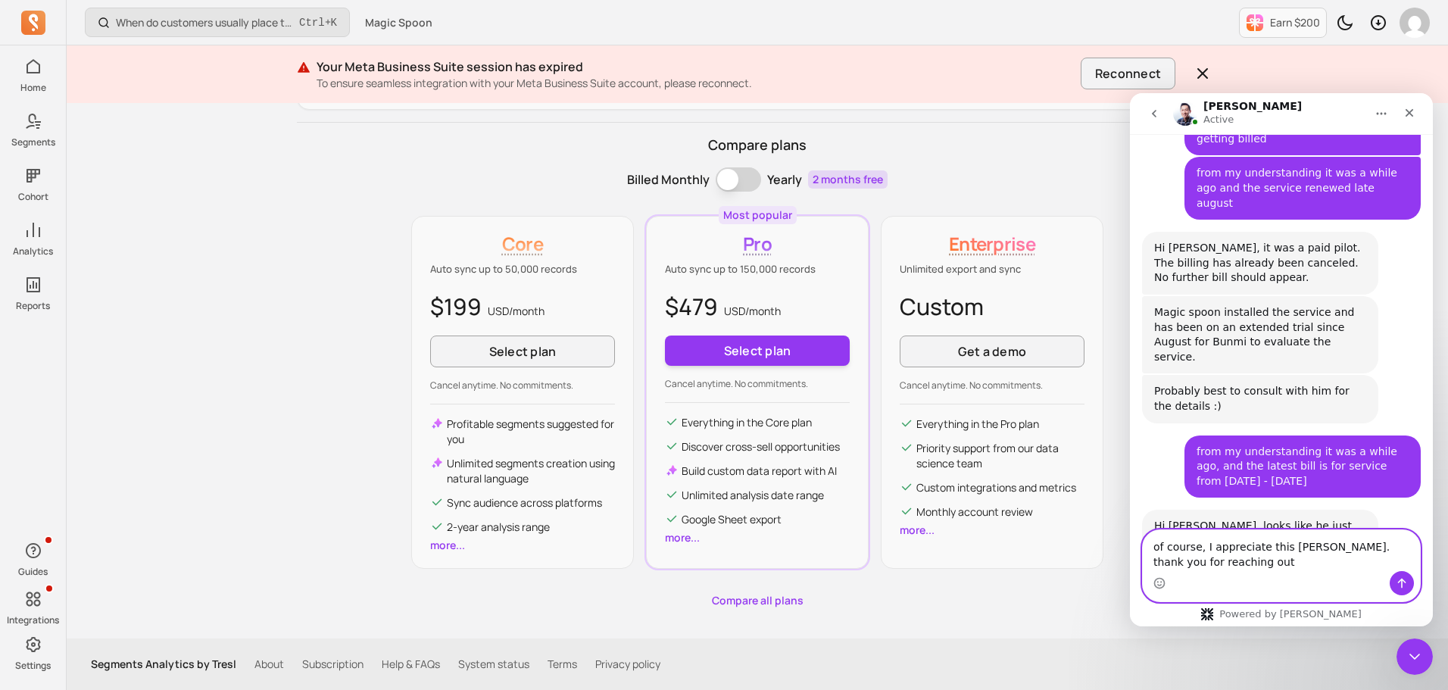
click at [1256, 564] on textarea "of course, I appreciate this [PERSON_NAME]. thank you for reaching out" at bounding box center [1281, 550] width 277 height 41
drag, startPoint x: 1315, startPoint y: 567, endPoint x: 1355, endPoint y: 569, distance: 40.2
click at [1355, 569] on textarea "of course, I appreciate this [PERSON_NAME]. thank you for reaching out" at bounding box center [1281, 550] width 277 height 41
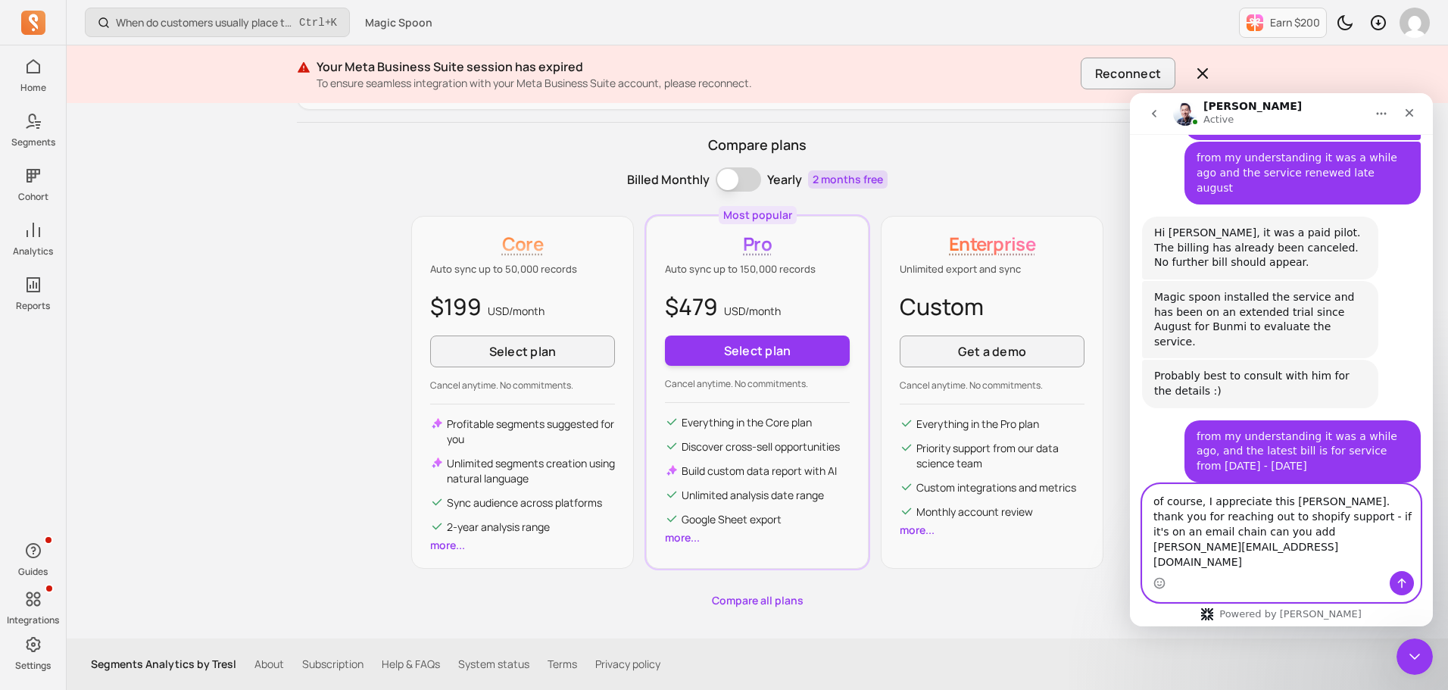
type textarea "of course, I appreciate this [PERSON_NAME]. thank you for reaching out to shopi…"
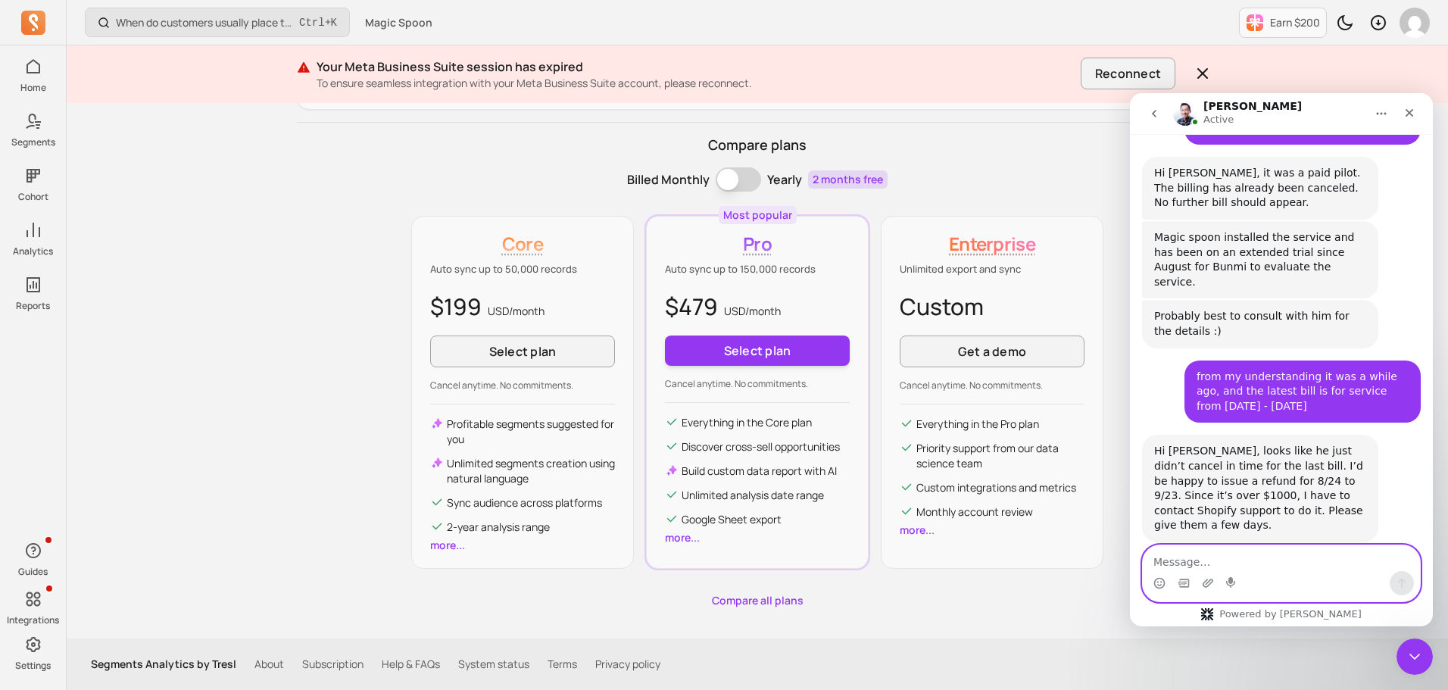
scroll to position [1010, 0]
